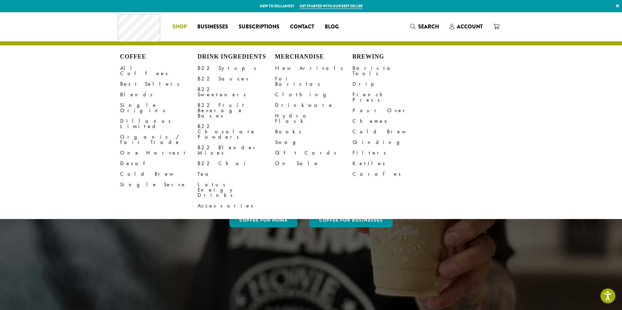
click at [181, 25] on span "Shop" at bounding box center [179, 27] width 14 height 8
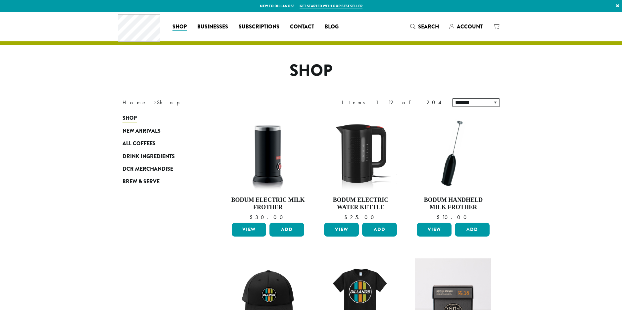
click at [270, 220] on bdi "$ 30.00" at bounding box center [267, 217] width 36 height 7
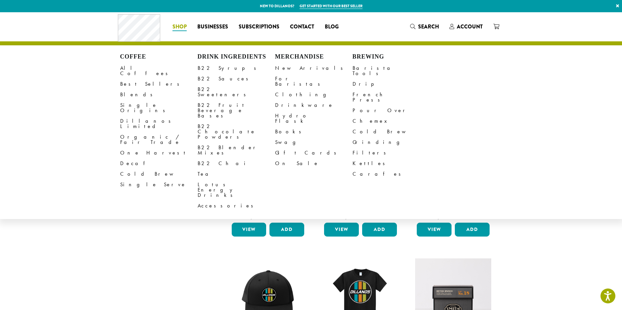
click at [180, 26] on span "Shop" at bounding box center [179, 27] width 14 height 8
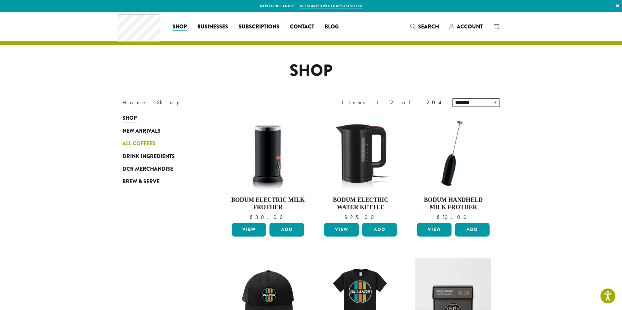
click at [136, 144] on span "All Coffees" at bounding box center [138, 144] width 33 height 8
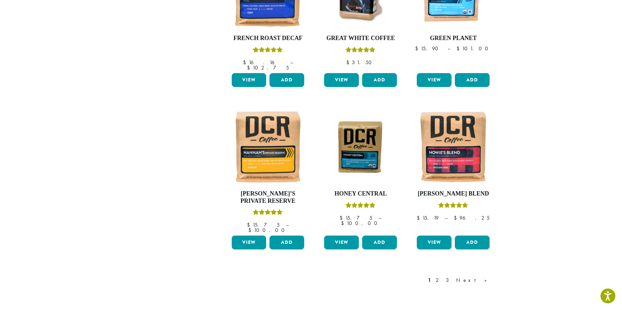
scroll to position [496, 0]
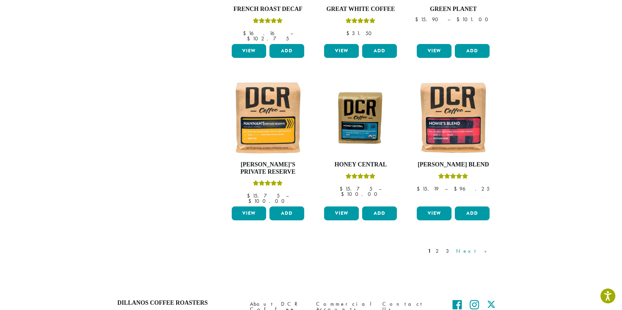
click at [485, 247] on link "Next »" at bounding box center [474, 251] width 38 height 8
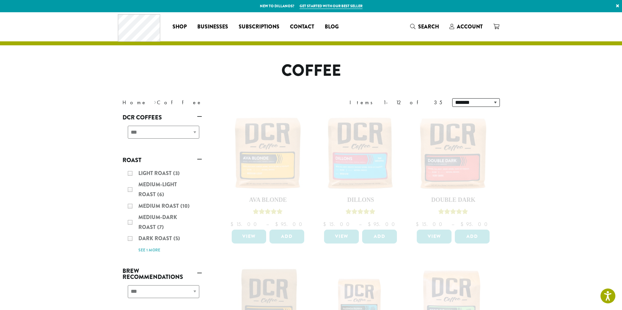
scroll to position [496, 0]
